Goal: Navigation & Orientation: Go to known website

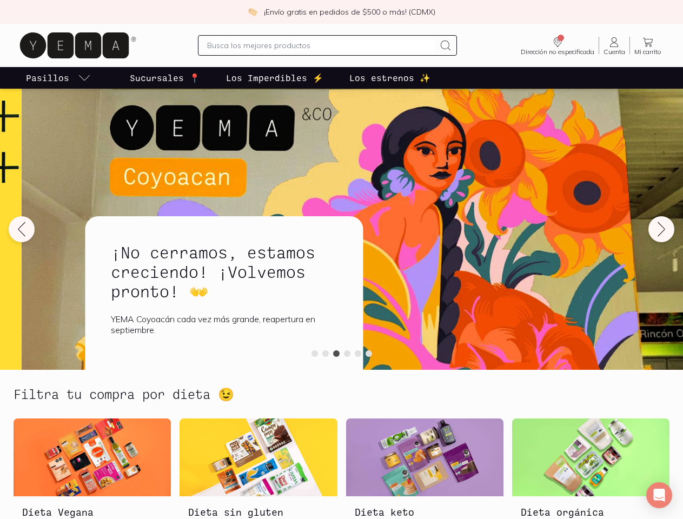
click at [341, 259] on div "¡No cerramos, estamos creciendo! ¡Volvemos pronto! 👐 YEMA Coyoacán cada vez más…" at bounding box center [224, 292] width 278 height 153
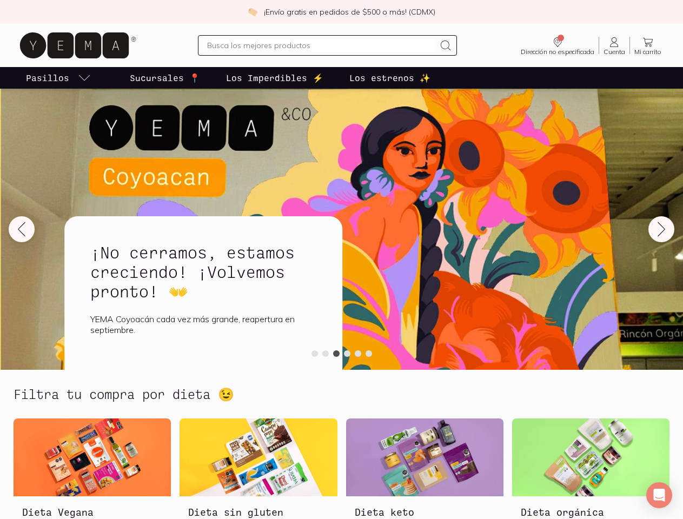
click at [341, 259] on div "¡No cerramos, estamos creciendo! ¡Volvemos pronto! 👐 YEMA Coyoacán cada vez más…" at bounding box center [203, 292] width 278 height 153
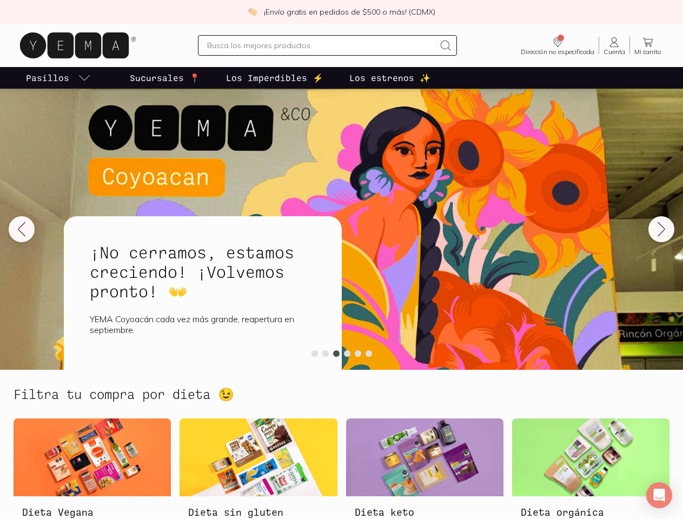
click at [439, 45] on icon at bounding box center [445, 45] width 13 height 13
click at [551, 45] on icon "Dirección no especificada" at bounding box center [557, 42] width 13 height 13
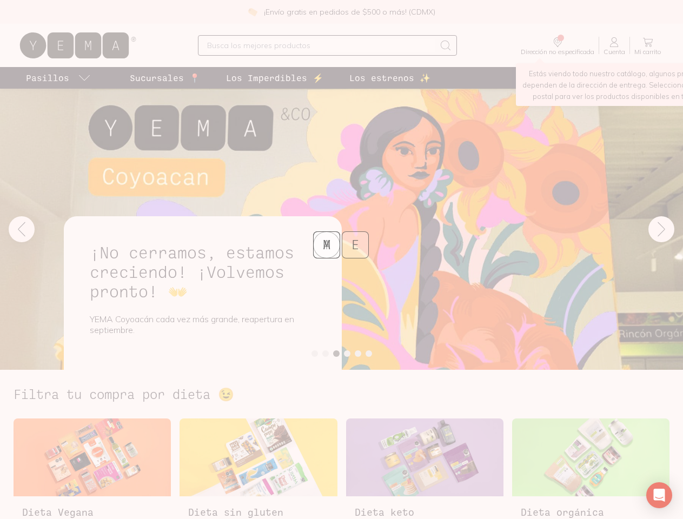
click at [76, 78] on div "Y E A M" at bounding box center [341, 259] width 683 height 519
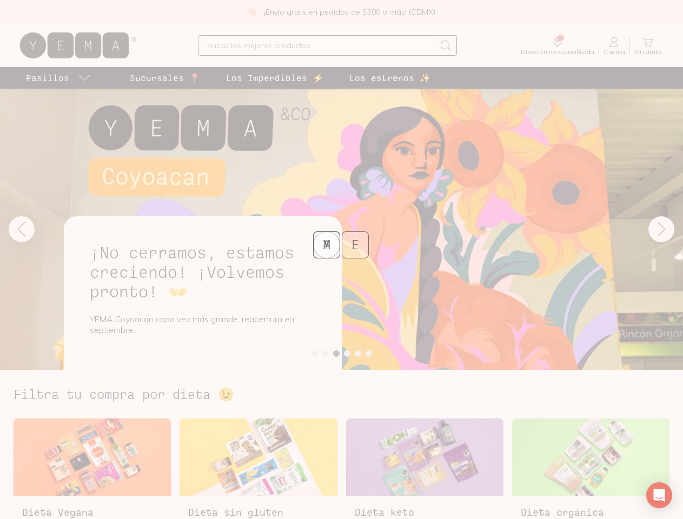
click at [341, 229] on div "Y E A M" at bounding box center [341, 259] width 683 height 519
click at [22, 229] on div "Y E A M" at bounding box center [341, 259] width 683 height 519
click at [661, 229] on div "Y E A M" at bounding box center [341, 259] width 683 height 519
click at [315, 353] on div "Y E A M" at bounding box center [341, 259] width 683 height 519
click at [325, 353] on div "Y E A M" at bounding box center [341, 259] width 683 height 519
